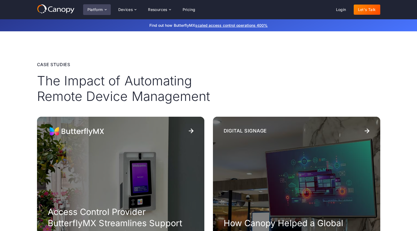
click at [96, 7] on div "Platform" at bounding box center [97, 9] width 28 height 11
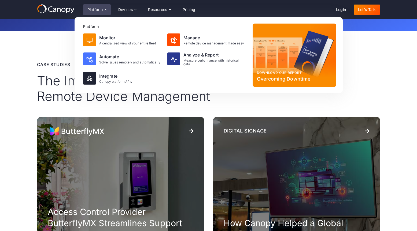
click at [98, 8] on div "Platform" at bounding box center [95, 10] width 16 height 4
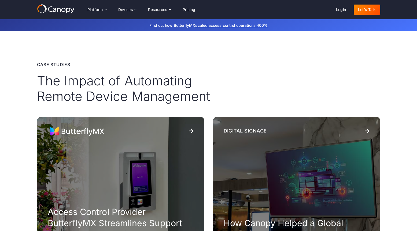
click at [70, 9] on icon at bounding box center [72, 10] width 4 height 5
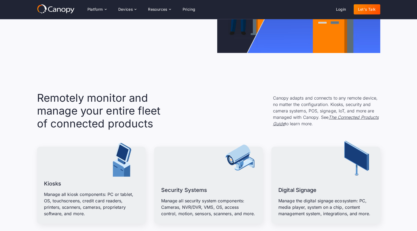
scroll to position [552, 0]
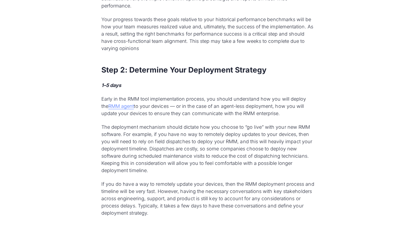
scroll to position [739, 0]
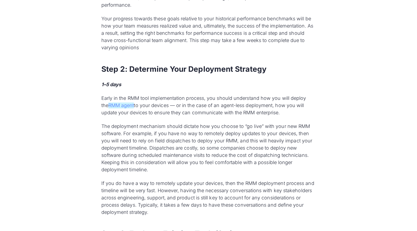
click at [109, 106] on link "RMM agent" at bounding box center [121, 106] width 26 height 6
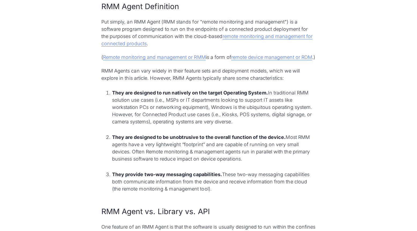
scroll to position [288, 0]
